Goal: Information Seeking & Learning: Learn about a topic

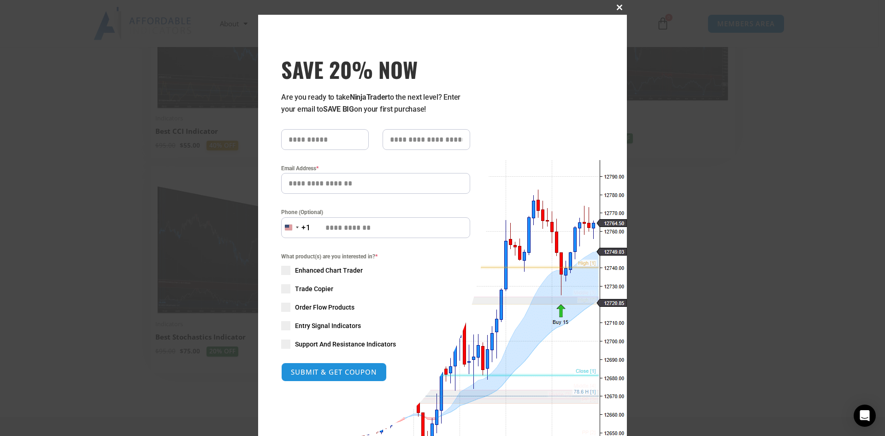
click at [617, 6] on span "SAVE 20% NOW popup" at bounding box center [619, 8] width 15 height 6
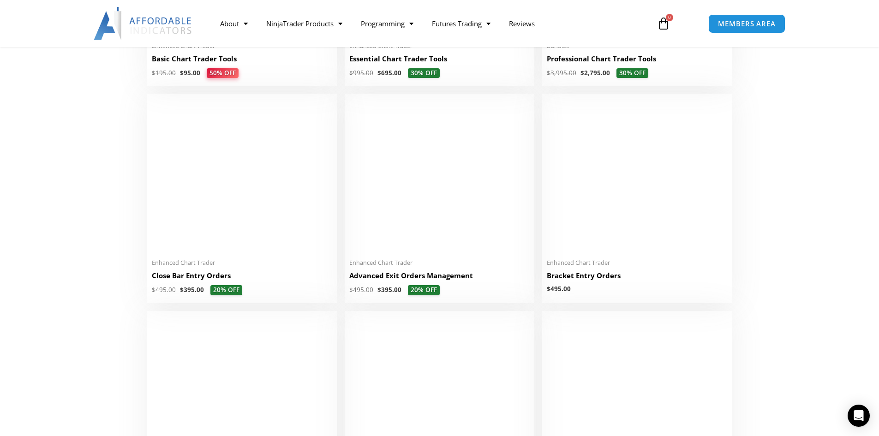
scroll to position [738, 0]
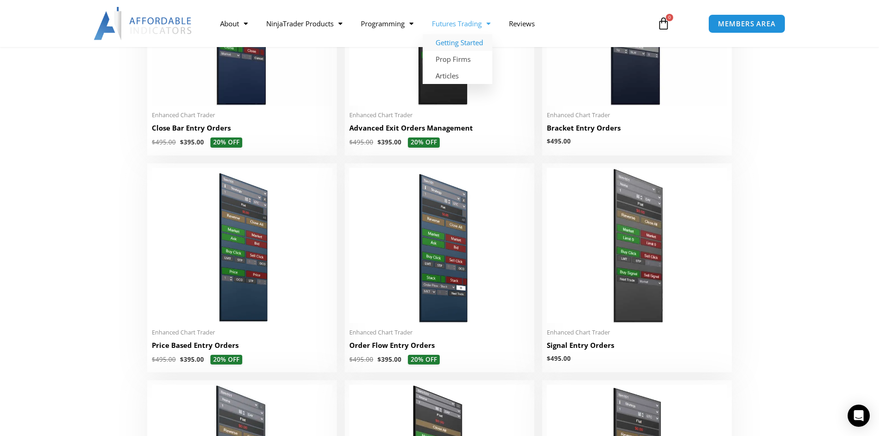
click at [457, 46] on link "Getting Started" at bounding box center [457, 42] width 70 height 17
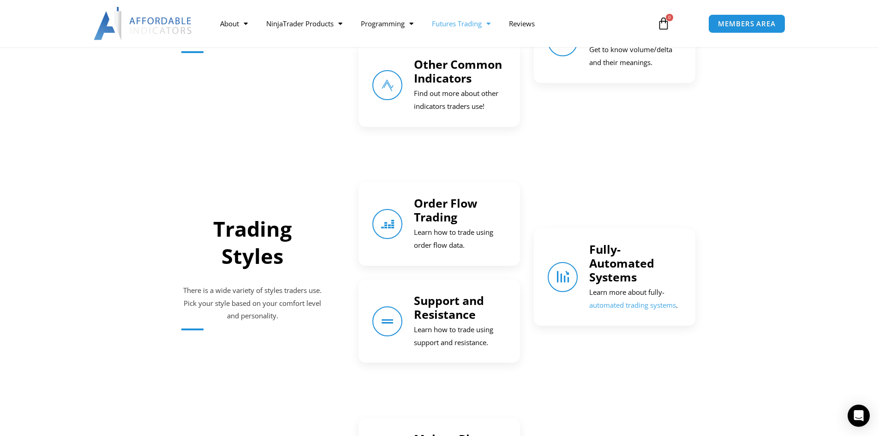
scroll to position [876, 0]
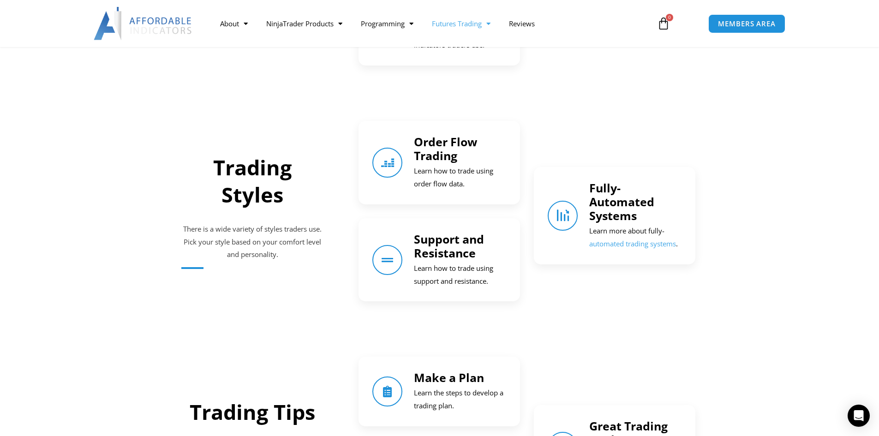
click at [622, 197] on link "Fully-Automated Systems" at bounding box center [621, 201] width 65 height 43
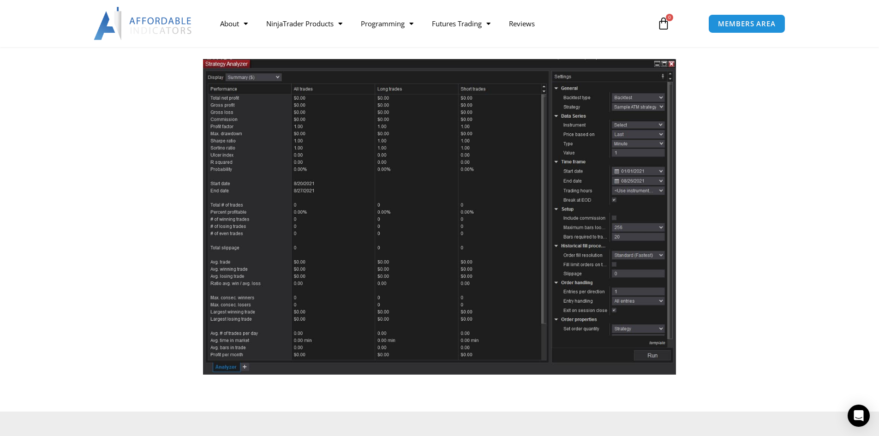
scroll to position [184, 0]
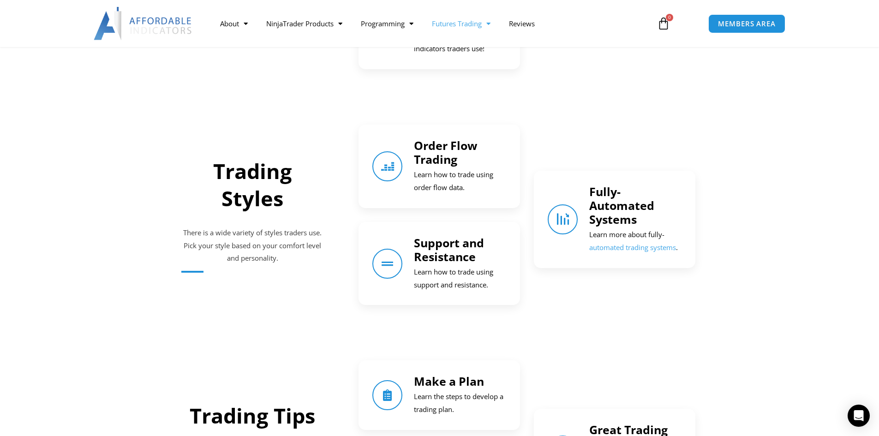
scroll to position [876, 0]
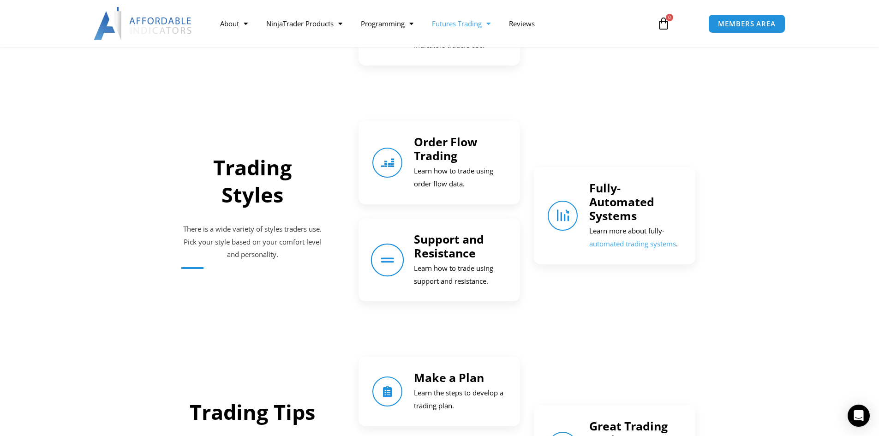
click at [391, 264] on icon "Support and Resistance" at bounding box center [387, 259] width 13 height 13
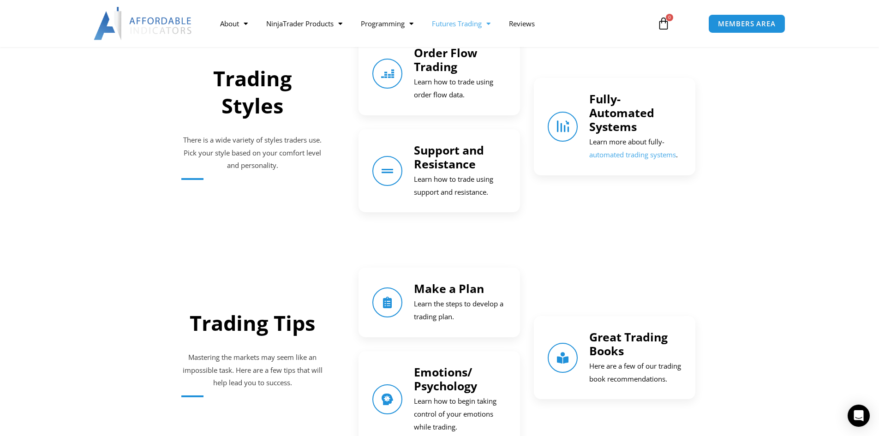
scroll to position [1107, 0]
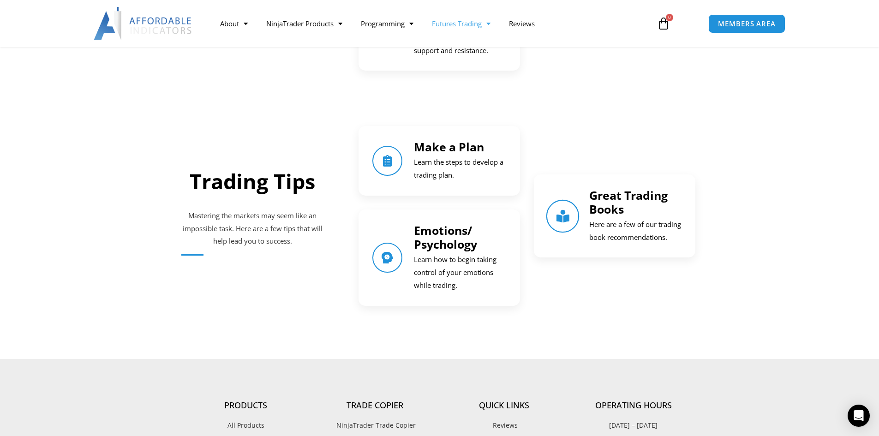
click at [571, 211] on link "Great Trading Books" at bounding box center [562, 215] width 33 height 33
click at [607, 191] on link "Great Trading Books" at bounding box center [628, 202] width 78 height 30
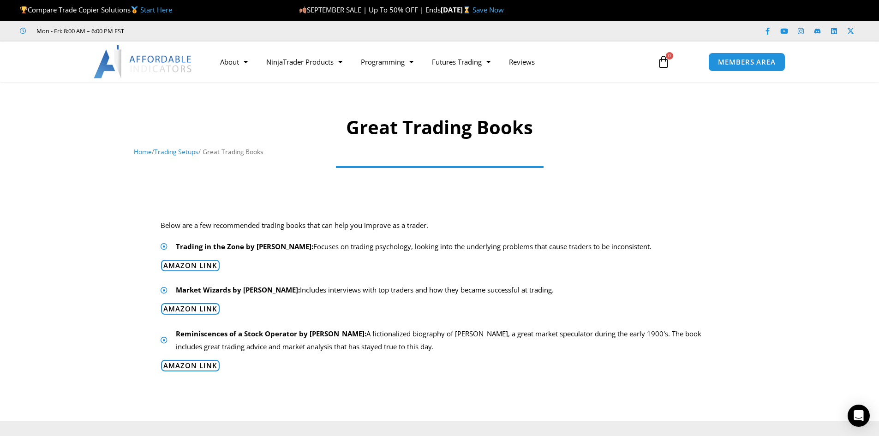
drag, startPoint x: 162, startPoint y: 226, endPoint x: 431, endPoint y: 332, distance: 289.0
click at [521, 358] on div "Below are a few recommended trading books that can help you improve as a trader…" at bounding box center [440, 301] width 586 height 192
click at [372, 317] on div "Below are a few recommended trading books that can help you improve as a trader…" at bounding box center [440, 301] width 586 height 192
drag, startPoint x: 377, startPoint y: 283, endPoint x: 326, endPoint y: 272, distance: 52.8
click at [376, 282] on div "Below are a few recommended trading books that can help you improve as a trader…" at bounding box center [440, 301] width 586 height 192
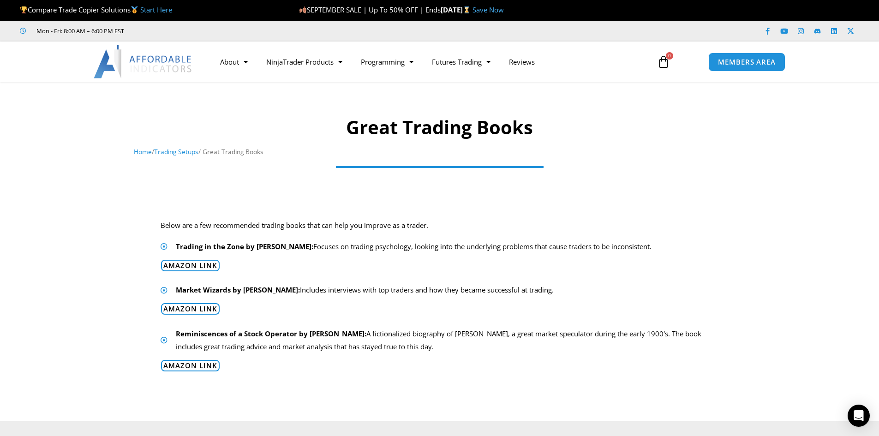
drag, startPoint x: 176, startPoint y: 248, endPoint x: 624, endPoint y: 247, distance: 448.3
click at [695, 250] on li "Trading in the Zone by Mark Douglas: Focuses on trading psychology, looking int…" at bounding box center [439, 246] width 558 height 13
copy span "Trading in the Zone by Mark Douglas: Focuses on trading psychology, looking int…"
drag, startPoint x: 177, startPoint y: 291, endPoint x: 535, endPoint y: 297, distance: 358.4
click at [587, 291] on li "Market Wizards by Jack D. Schwager: Includes interviews with top traders and ho…" at bounding box center [439, 290] width 558 height 13
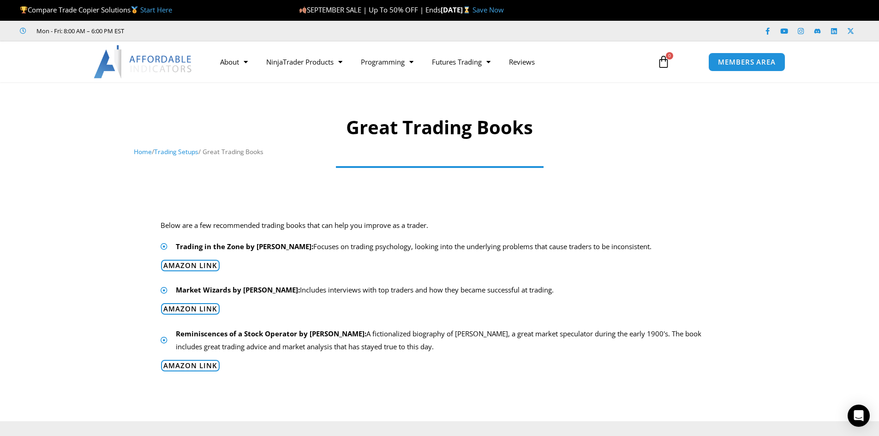
copy span "Market Wizards by Jack D. Schwager: Includes interviews with top traders and ho…"
drag, startPoint x: 176, startPoint y: 333, endPoint x: 422, endPoint y: 343, distance: 245.5
click at [487, 357] on div "Below are a few recommended trading books that can help you improve as a trader…" at bounding box center [440, 301] width 586 height 192
copy span "Reminiscences of a Stock Operator by Edwin Lefèvre: A fictionalized biography o…"
